Goal: Find specific page/section

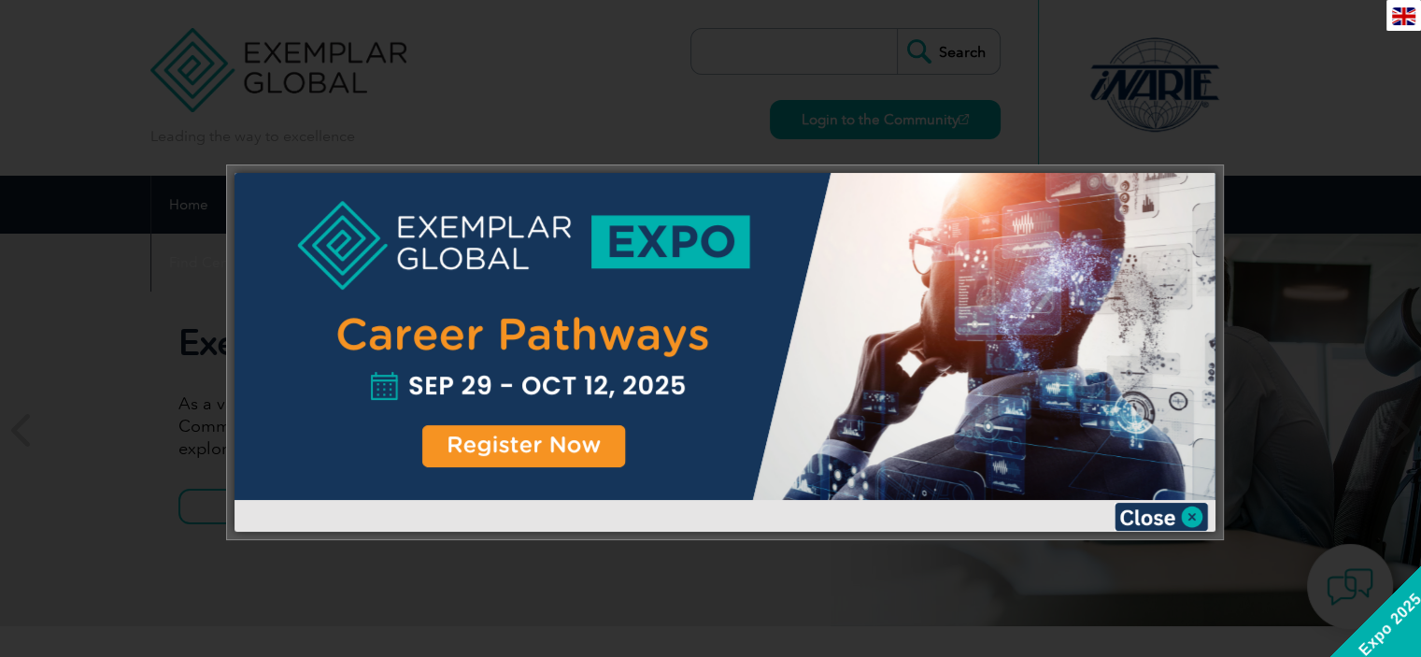
click at [1196, 514] on img at bounding box center [1160, 517] width 93 height 28
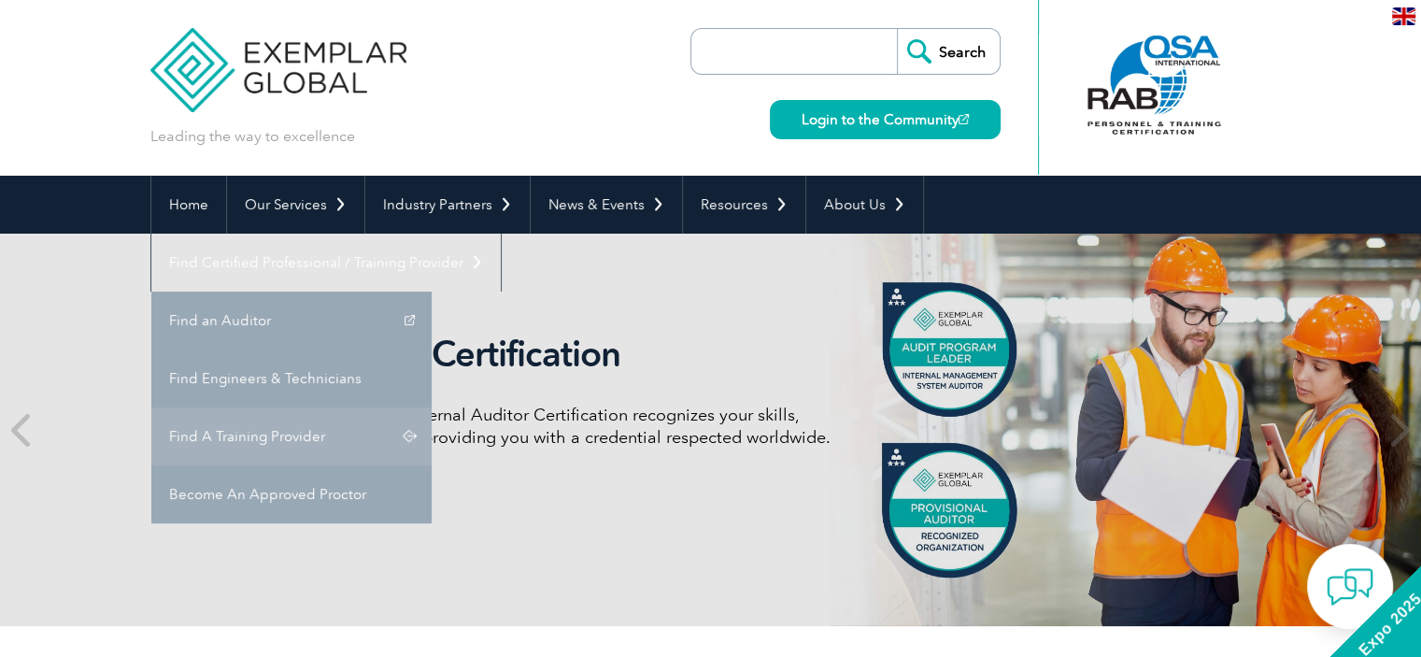
click at [432, 407] on link "Find A Training Provider" at bounding box center [291, 436] width 280 height 58
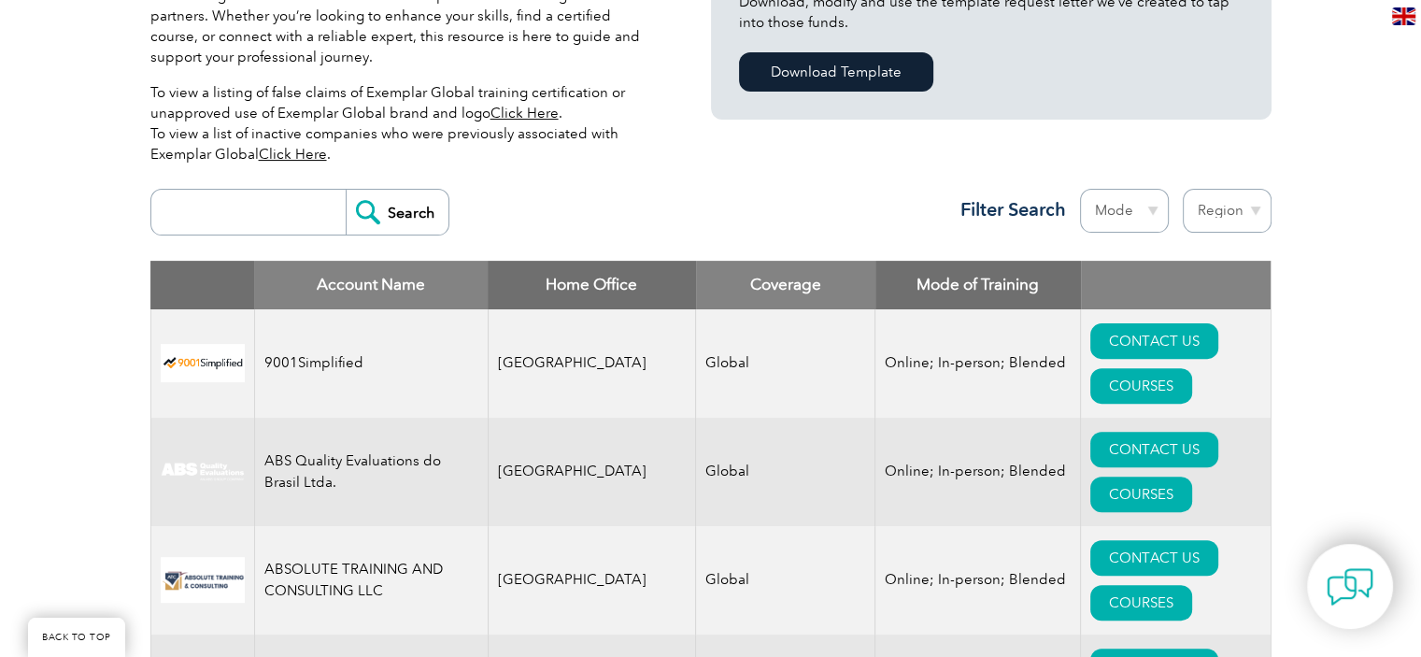
scroll to position [654, 0]
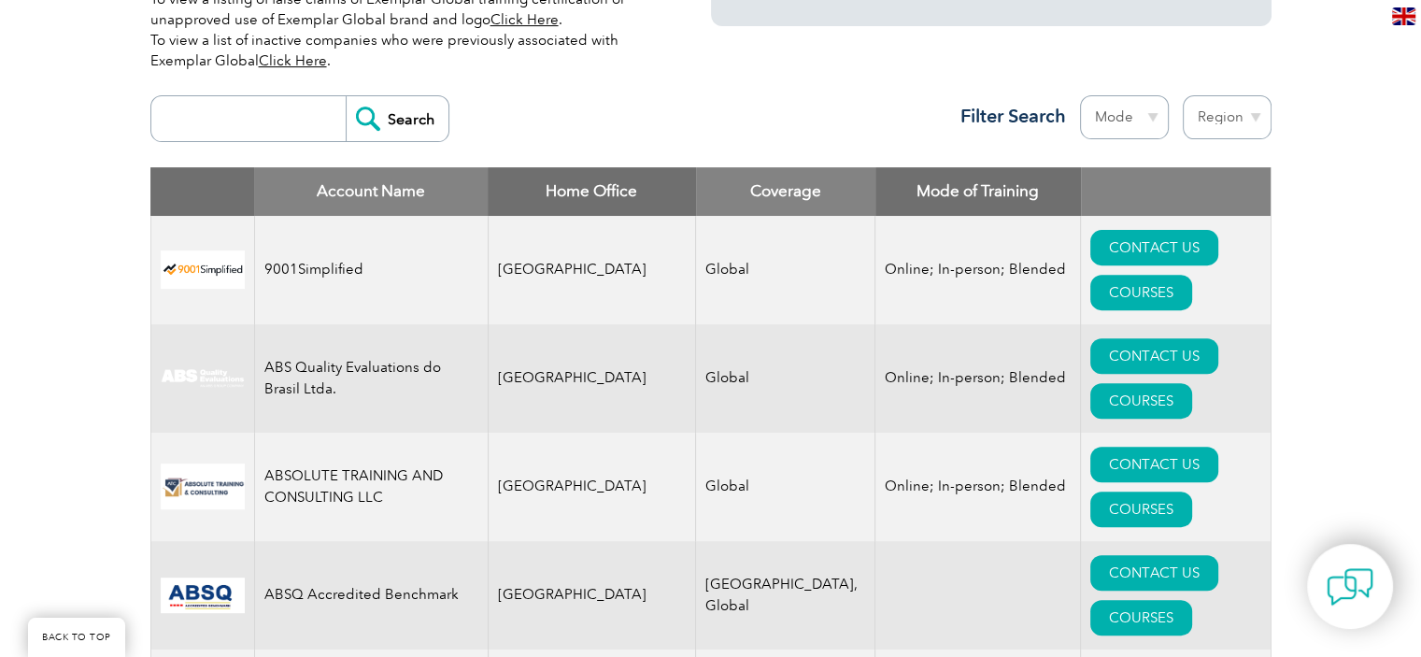
click at [235, 109] on input "search" at bounding box center [253, 118] width 185 height 45
type input "ars"
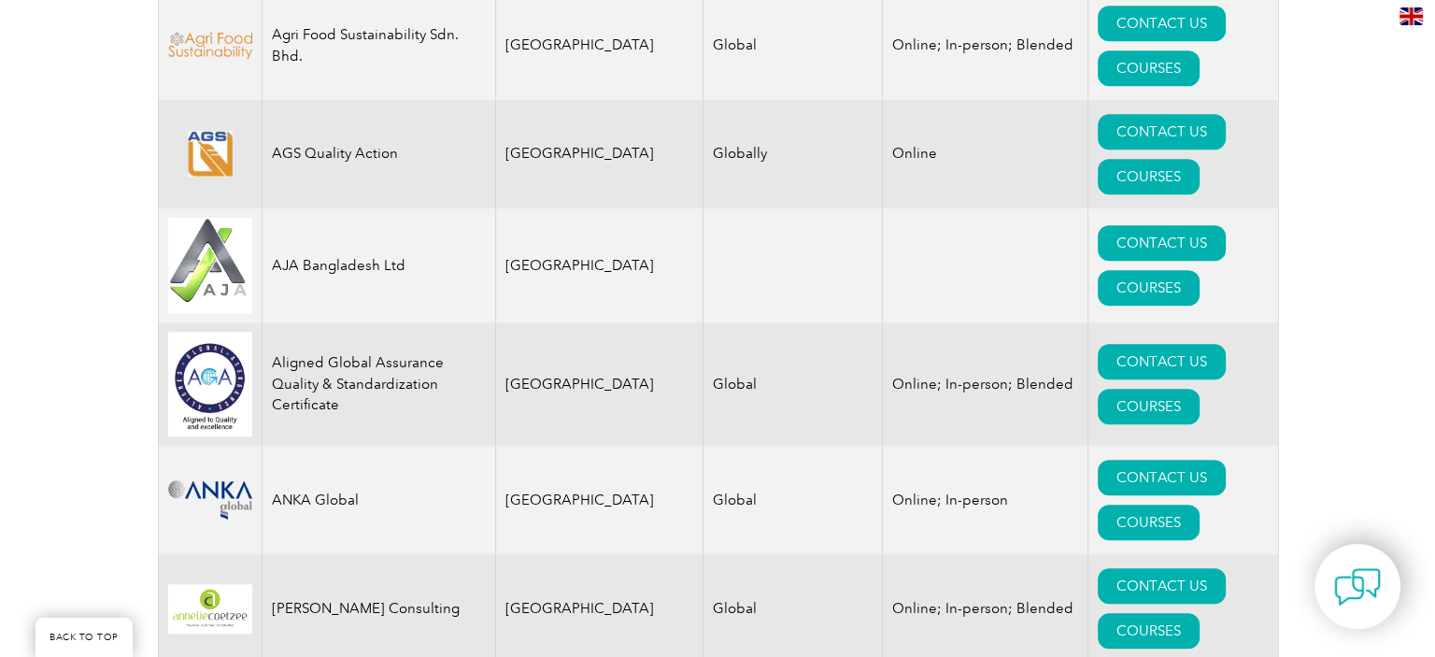
scroll to position [2149, 0]
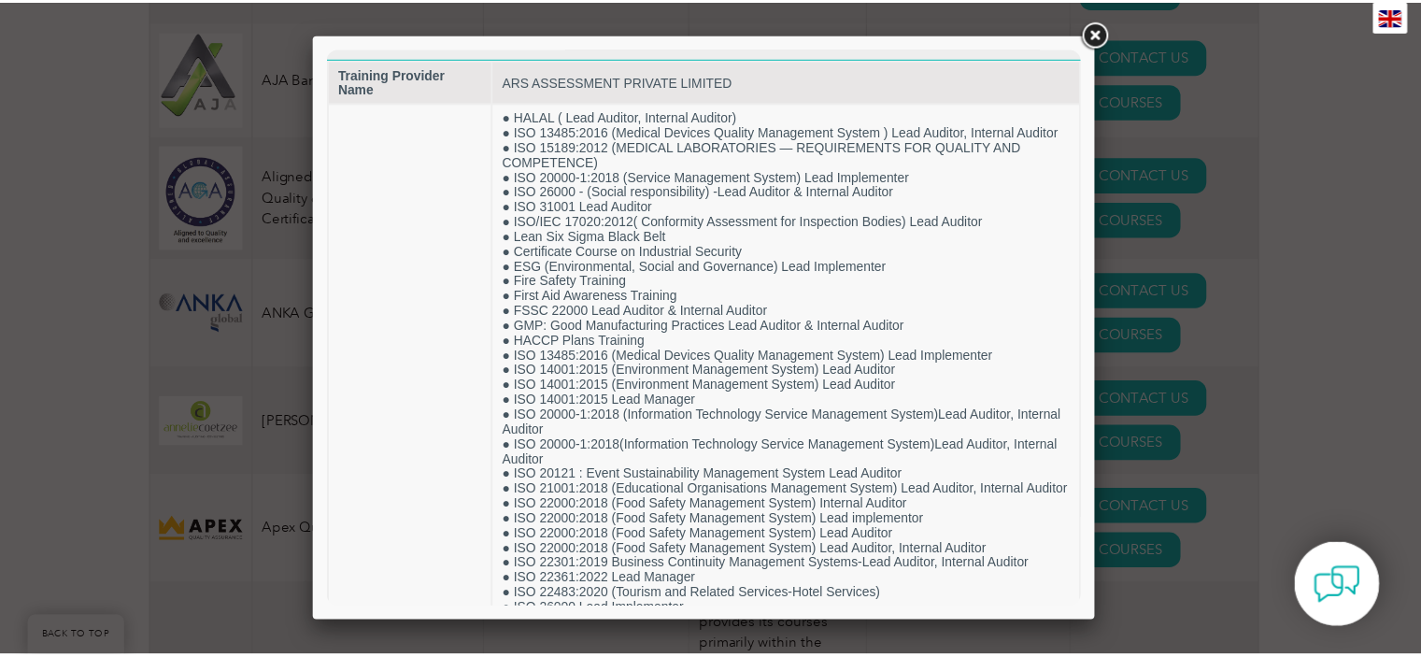
scroll to position [0, 0]
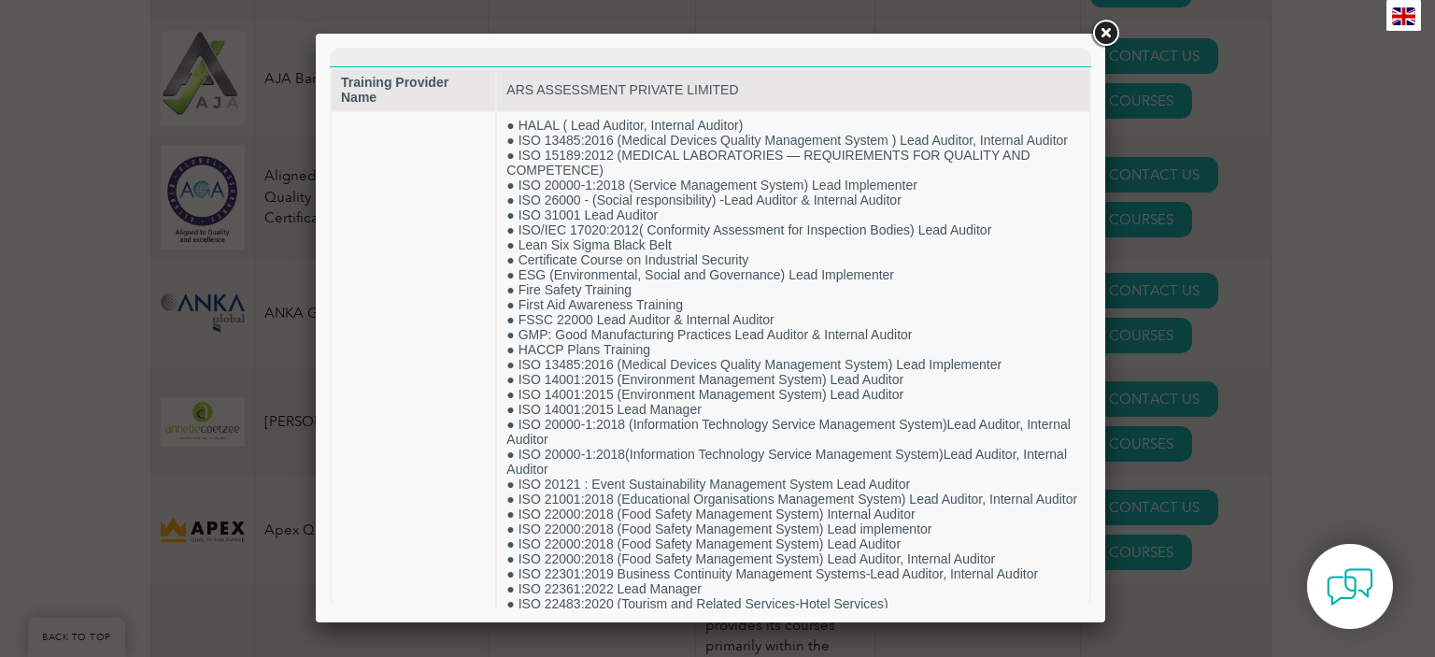
click at [1103, 36] on link at bounding box center [1105, 34] width 34 height 34
